Goal: Check status: Check status

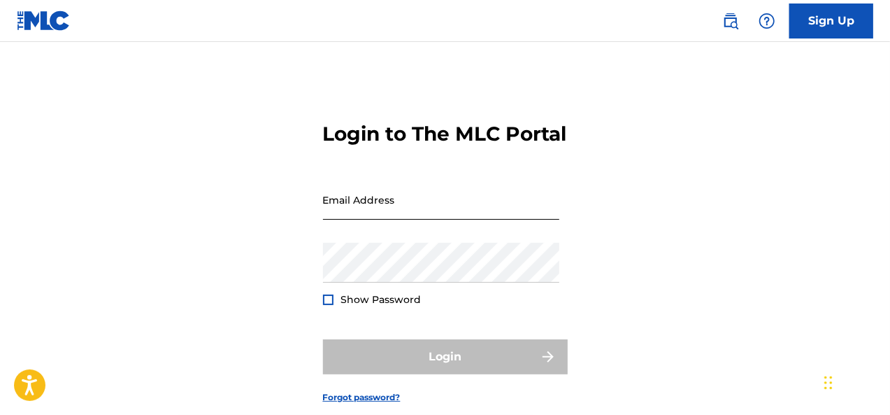
click at [385, 217] on input "Email Address" at bounding box center [441, 200] width 236 height 40
type input "[EMAIL_ADDRESS][DOMAIN_NAME]"
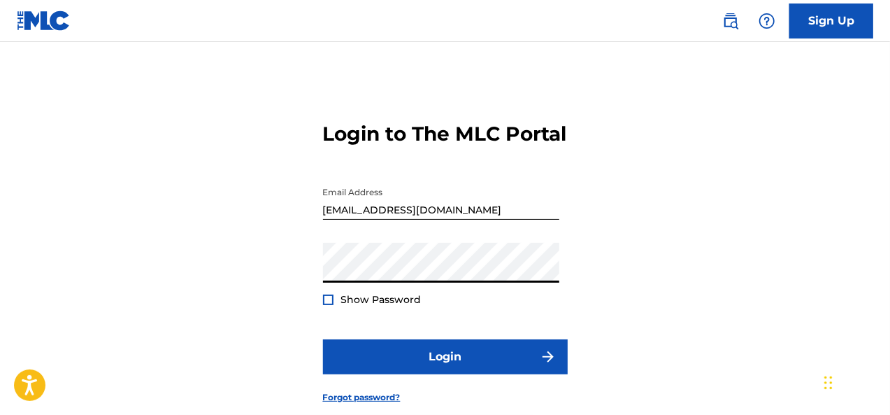
click at [324, 305] on div at bounding box center [328, 299] width 10 height 10
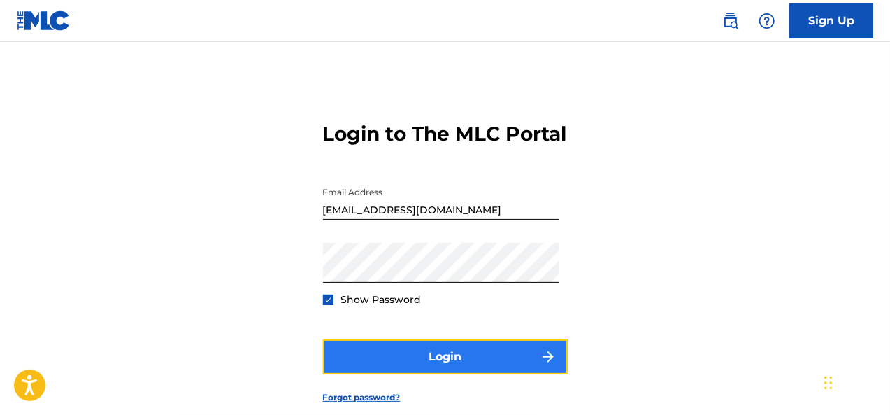
click at [406, 374] on button "Login" at bounding box center [445, 356] width 245 height 35
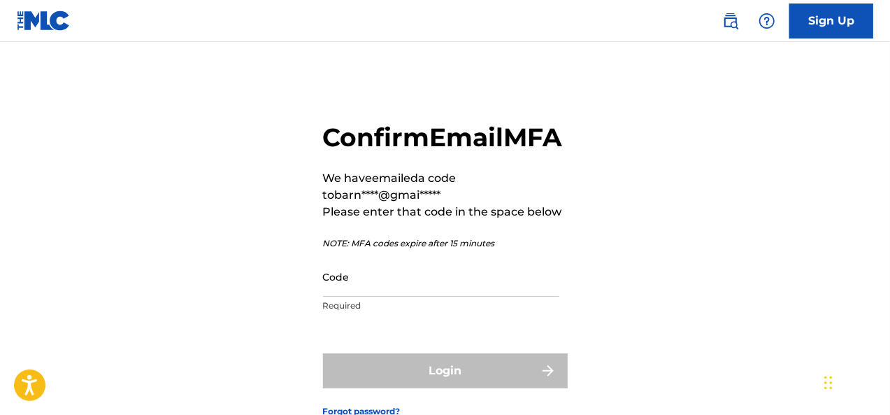
click at [408, 378] on form "Confirm Email MFA We have emailed a code to barn****@gmai***** Please enter tha…" at bounding box center [445, 258] width 245 height 363
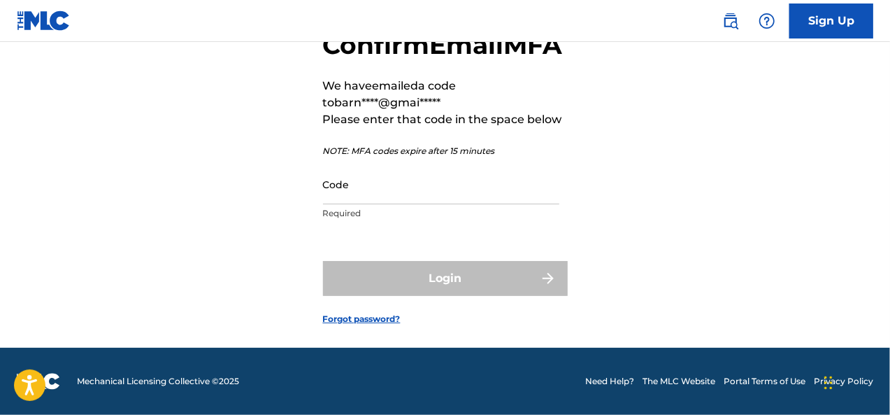
scroll to position [107, 0]
click at [351, 204] on input "Code" at bounding box center [441, 184] width 236 height 40
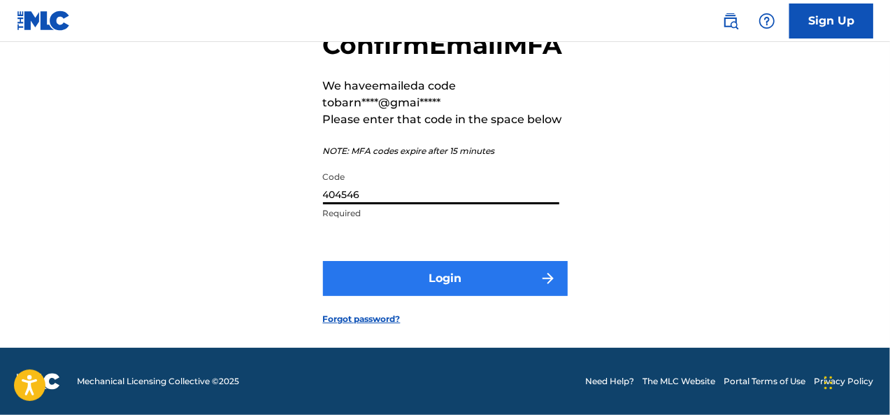
type input "404546"
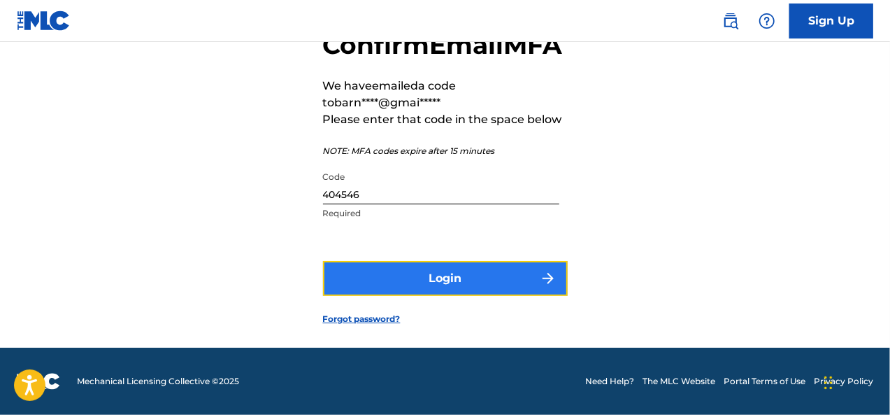
click at [464, 296] on button "Login" at bounding box center [445, 278] width 245 height 35
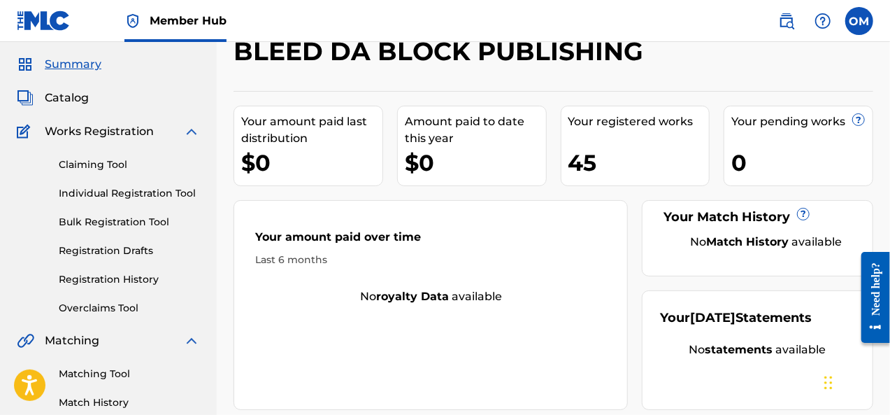
scroll to position [70, 0]
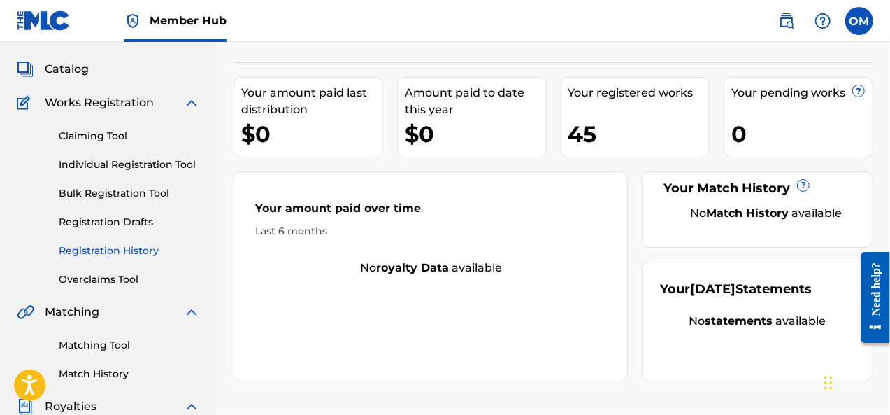
click at [101, 256] on link "Registration History" at bounding box center [129, 250] width 141 height 15
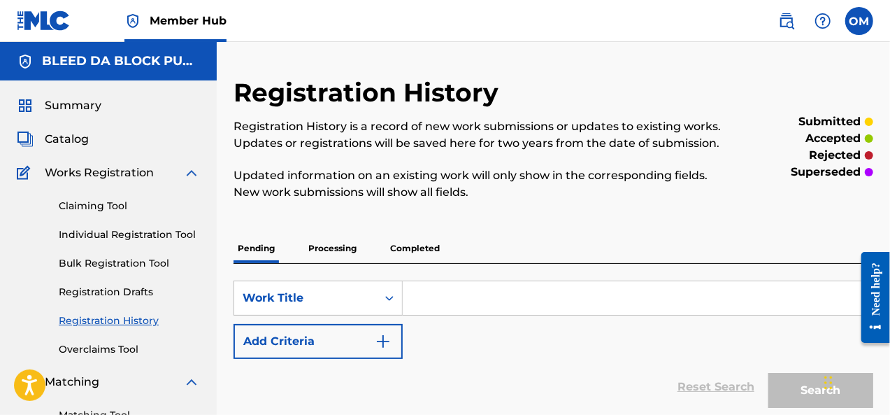
click at [335, 250] on p "Processing" at bounding box center [332, 248] width 57 height 29
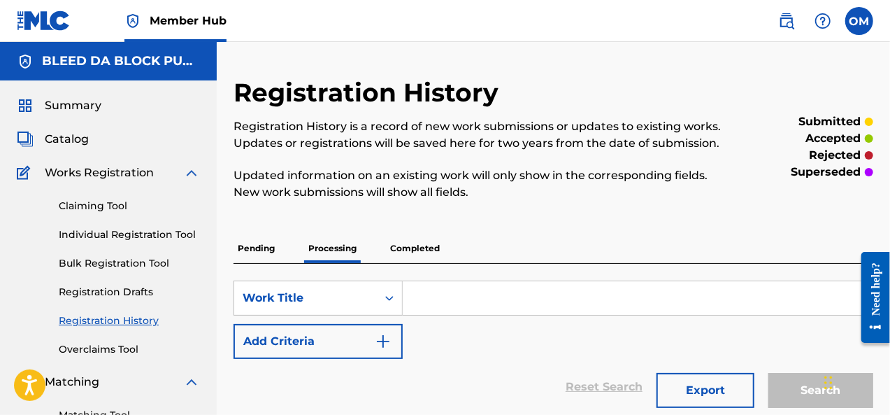
click at [408, 250] on p "Completed" at bounding box center [415, 248] width 58 height 29
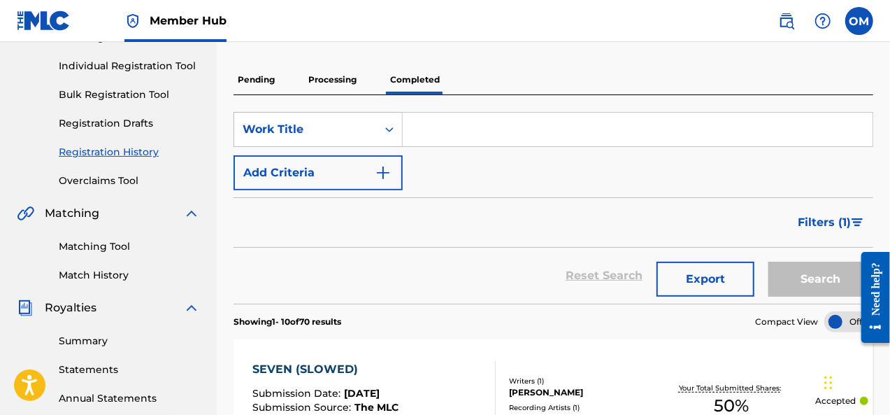
scroll to position [172, 0]
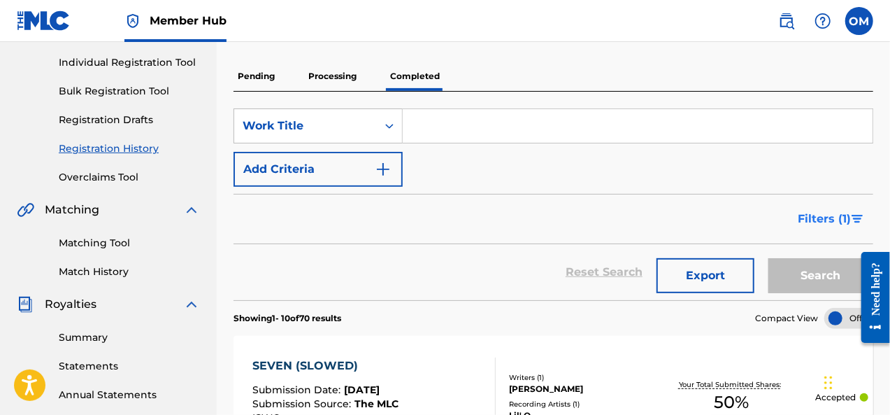
click at [862, 217] on img "Search Form" at bounding box center [858, 219] width 12 height 8
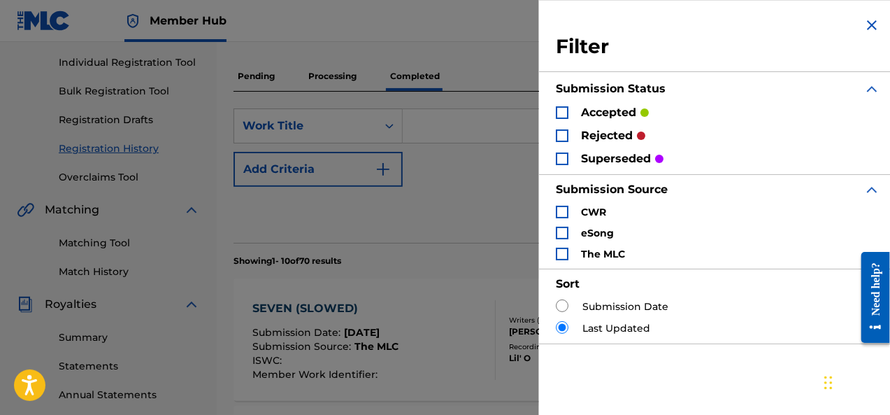
click at [562, 110] on div "Search Form" at bounding box center [562, 112] width 13 height 13
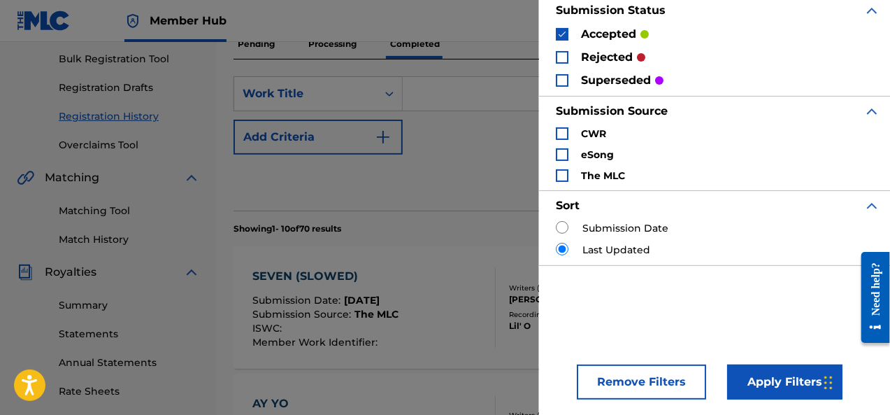
scroll to position [210, 0]
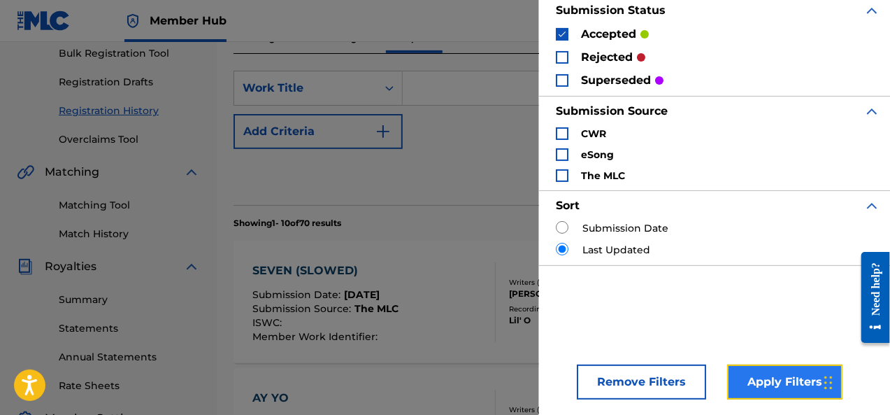
click at [780, 383] on button "Apply Filters" at bounding box center [784, 381] width 115 height 35
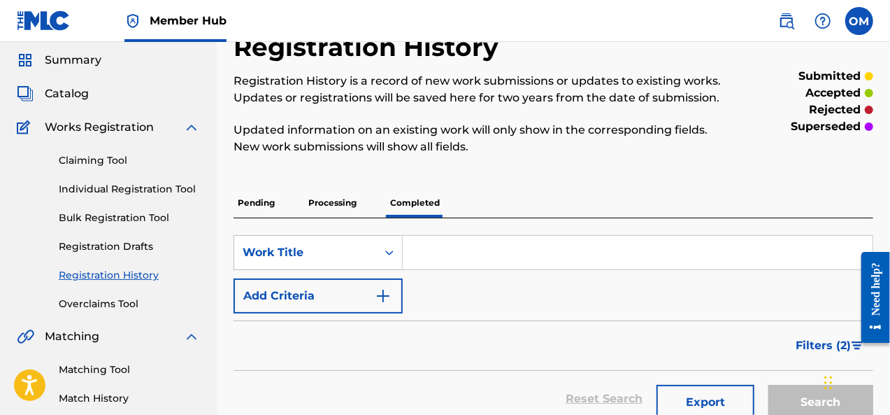
scroll to position [37, 0]
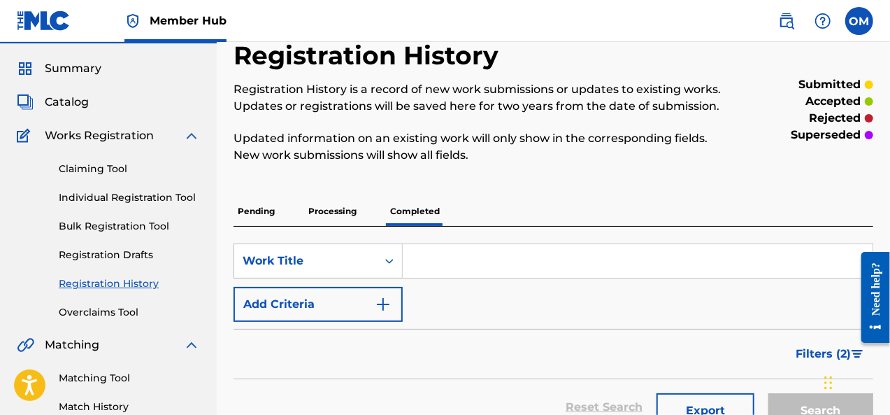
click at [334, 213] on p "Processing" at bounding box center [332, 210] width 57 height 29
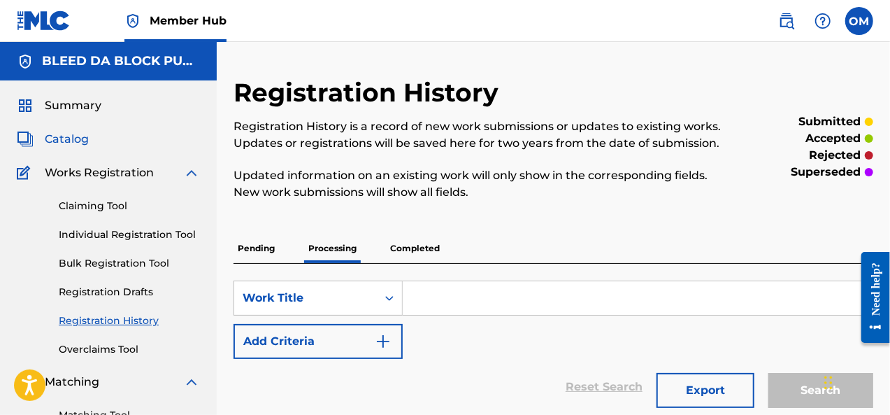
click at [77, 142] on span "Catalog" at bounding box center [67, 139] width 44 height 17
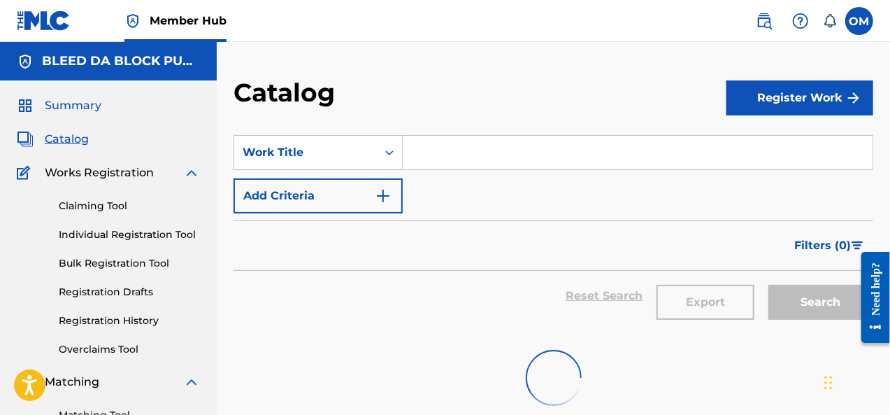
click at [74, 101] on span "Summary" at bounding box center [73, 105] width 57 height 17
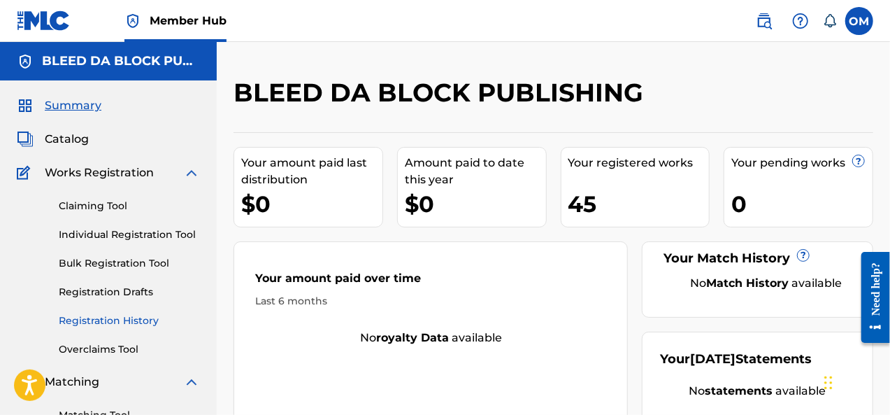
click at [116, 324] on link "Registration History" at bounding box center [129, 320] width 141 height 15
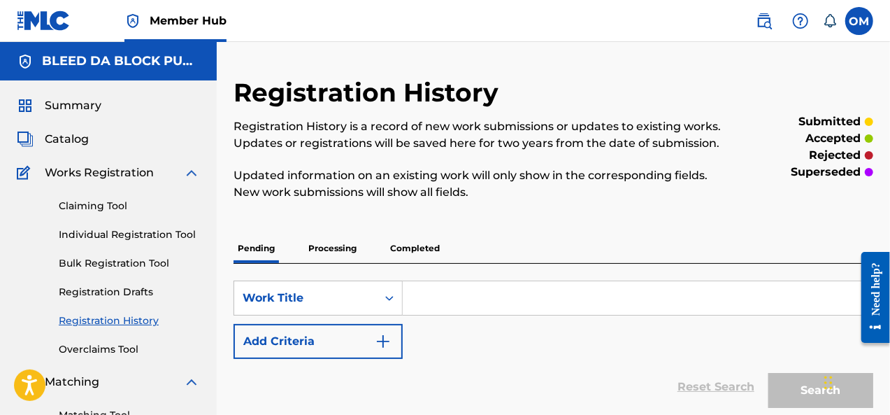
click at [343, 248] on p "Processing" at bounding box center [332, 248] width 57 height 29
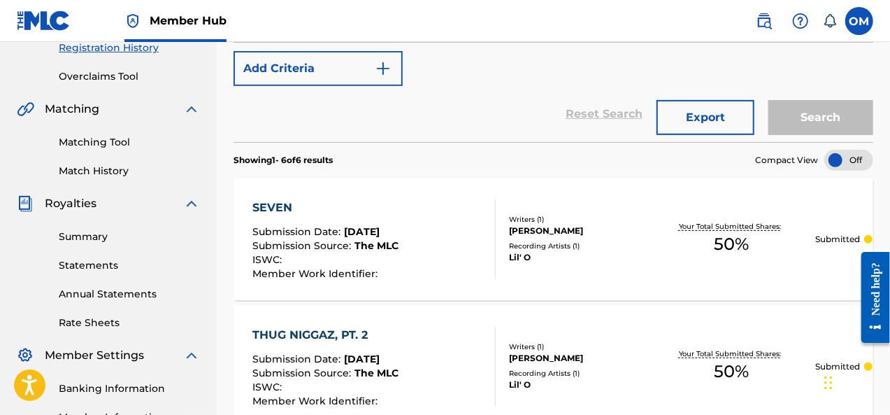
scroll to position [270, 0]
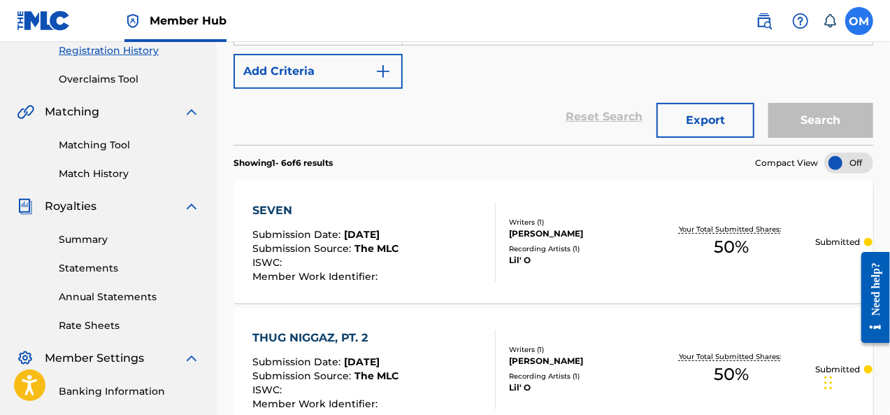
click at [862, 24] on label at bounding box center [859, 21] width 28 height 28
click at [859, 21] on input "OM Oreoluwa Magnus-Lawson barnoneo@gmail.com Notification Preferences Profile L…" at bounding box center [859, 21] width 0 height 0
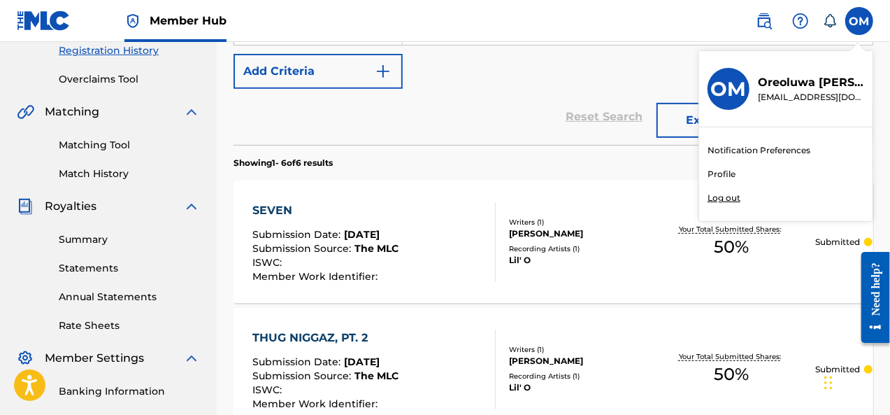
click at [711, 199] on p "Log out" at bounding box center [724, 198] width 33 height 13
click at [859, 21] on input "OM Oreoluwa Magnus-Lawson barnoneo@gmail.com Notification Preferences Profile L…" at bounding box center [859, 21] width 0 height 0
